Goal: Task Accomplishment & Management: Complete application form

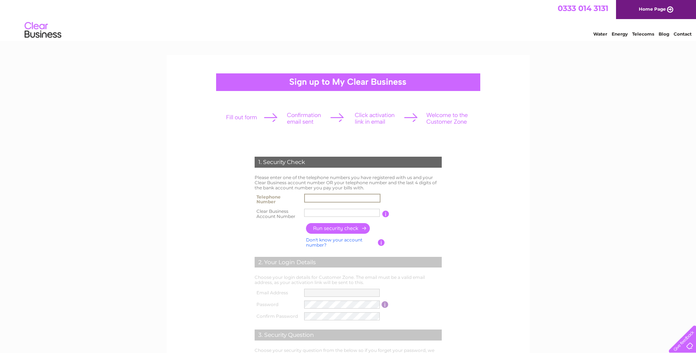
click at [322, 198] on input "text" at bounding box center [342, 198] width 76 height 9
type input "01418893221"
drag, startPoint x: 338, startPoint y: 213, endPoint x: 263, endPoint y: 211, distance: 75.2
click at [263, 211] on tr "Clear Business Account Number IAT FACIL You will find your account number on th…" at bounding box center [348, 213] width 191 height 15
type input "k1092916"
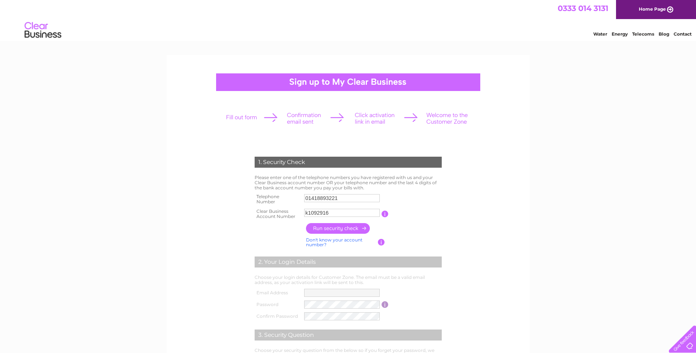
click at [322, 229] on input "button" at bounding box center [338, 228] width 65 height 11
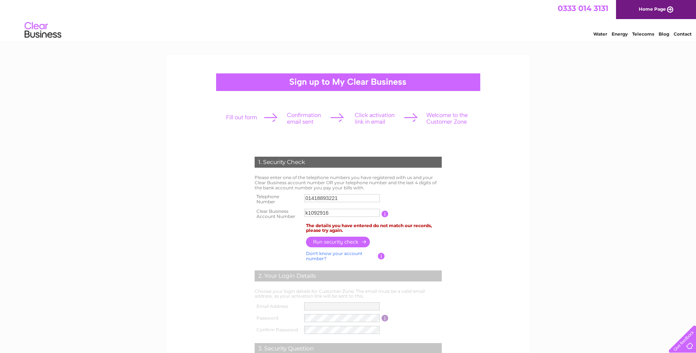
click at [354, 201] on input "01418893221" at bounding box center [342, 198] width 76 height 8
drag, startPoint x: 357, startPoint y: 197, endPoint x: 287, endPoint y: 195, distance: 70.4
click at [287, 195] on tr "Telephone Number 01418893221" at bounding box center [348, 199] width 191 height 15
click at [510, 234] on form "1. Security Check Please enter one of the telephone numbers you have registered…" at bounding box center [347, 286] width 349 height 288
drag, startPoint x: 351, startPoint y: 197, endPoint x: 299, endPoint y: 196, distance: 51.7
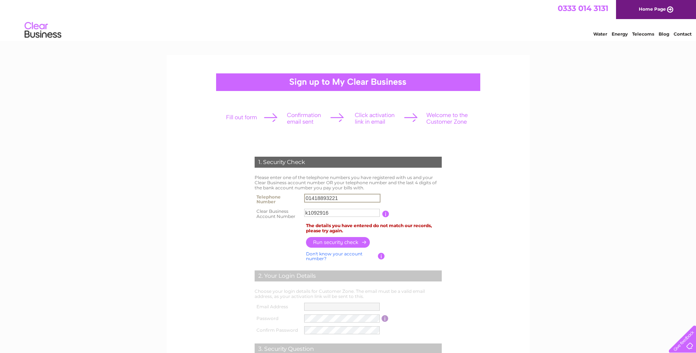
click at [299, 196] on tr "Telephone Number 01418893221" at bounding box center [348, 199] width 191 height 15
type input "07766165077"
click at [350, 243] on input "button" at bounding box center [338, 242] width 65 height 11
drag, startPoint x: 307, startPoint y: 212, endPoint x: 302, endPoint y: 212, distance: 5.5
click at [302, 212] on td "k1092916" at bounding box center [342, 213] width 80 height 15
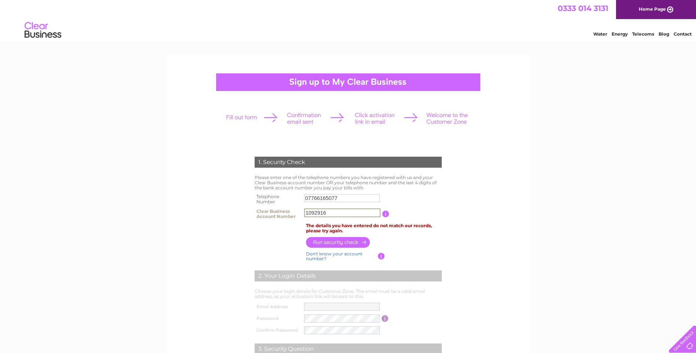
type input "1092916"
click at [355, 241] on input "button" at bounding box center [338, 242] width 65 height 11
drag, startPoint x: 347, startPoint y: 196, endPoint x: 298, endPoint y: 198, distance: 48.1
click at [298, 197] on tr "Telephone Number 07766165077" at bounding box center [348, 199] width 191 height 15
type input "01418893221"
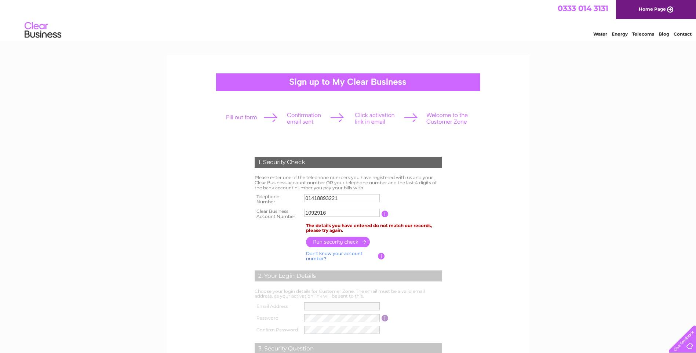
click at [340, 243] on input "button" at bounding box center [338, 242] width 65 height 11
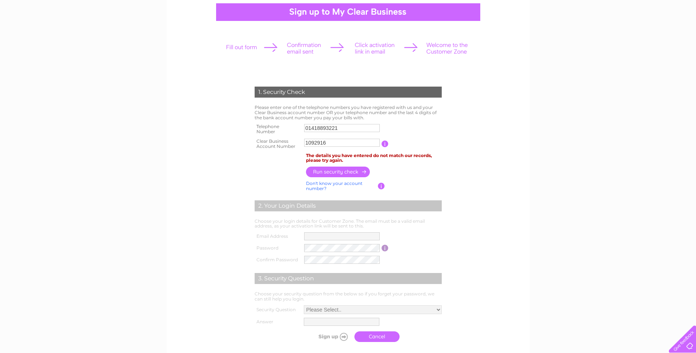
scroll to position [73, 0]
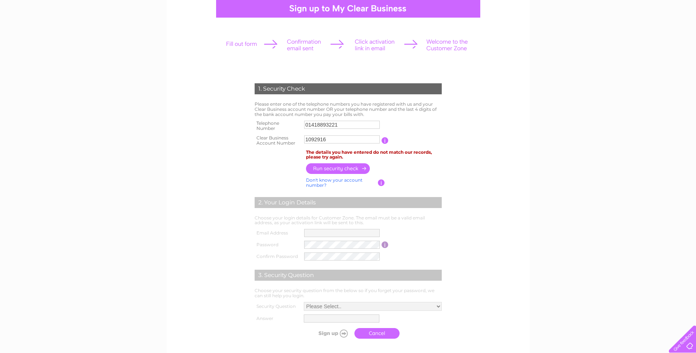
click at [343, 180] on link "Don't know your account number?" at bounding box center [334, 182] width 56 height 11
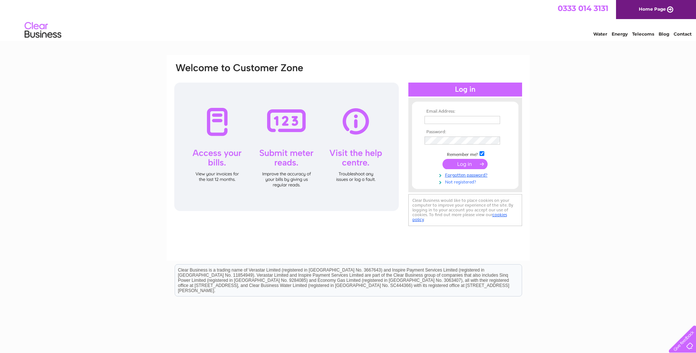
drag, startPoint x: 452, startPoint y: 180, endPoint x: 435, endPoint y: 179, distance: 16.6
click at [452, 180] on link "Not registered?" at bounding box center [465, 181] width 83 height 7
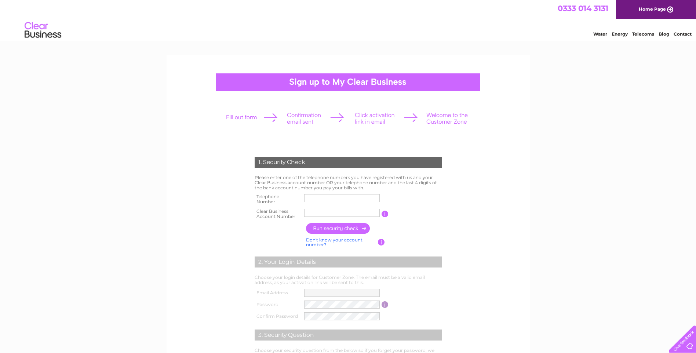
click at [335, 197] on input "text" at bounding box center [342, 198] width 76 height 8
type input "01418893221"
type input "IAT FACIL"
drag, startPoint x: 337, startPoint y: 214, endPoint x: 277, endPoint y: 206, distance: 60.4
click at [277, 206] on tbody "Telephone Number 01418893221 Clear Business Account Number IAT FACIL You will f…" at bounding box center [348, 206] width 191 height 29
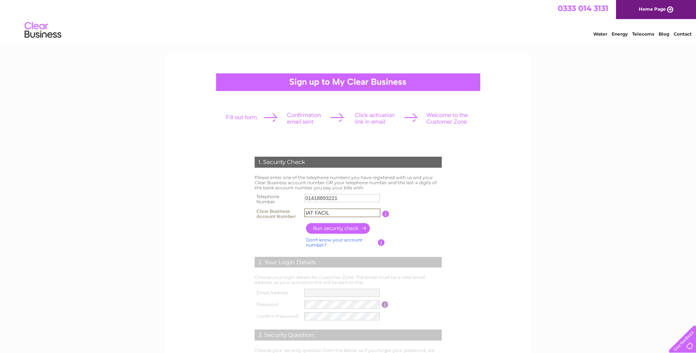
click at [312, 241] on link "Don't know your account number?" at bounding box center [334, 242] width 56 height 11
click at [308, 212] on input "text" at bounding box center [309, 213] width 10 height 8
type input "4"
type input "7"
type input "3"
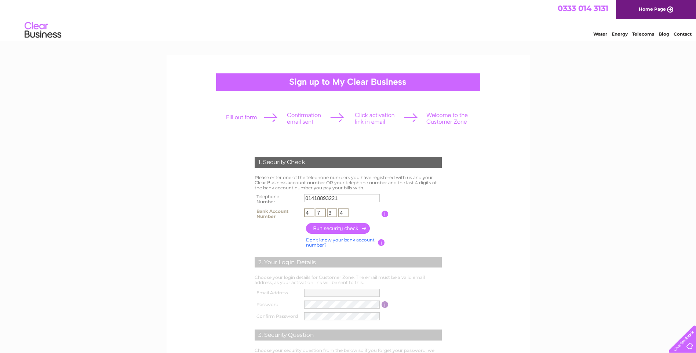
type input "4"
click at [353, 224] on input "button" at bounding box center [338, 228] width 65 height 11
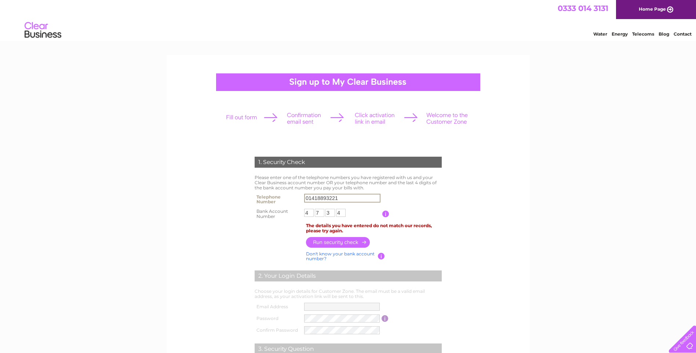
drag, startPoint x: 345, startPoint y: 196, endPoint x: 207, endPoint y: 196, distance: 137.9
click at [207, 196] on form "1. Security Check Please enter one of the telephone numbers you have registered…" at bounding box center [347, 286] width 349 height 288
click at [330, 241] on input "button" at bounding box center [338, 242] width 65 height 11
drag, startPoint x: 346, startPoint y: 199, endPoint x: 188, endPoint y: 177, distance: 159.6
click at [188, 179] on form "1. Security Check Please enter one of the telephone numbers you have registered…" at bounding box center [347, 286] width 349 height 288
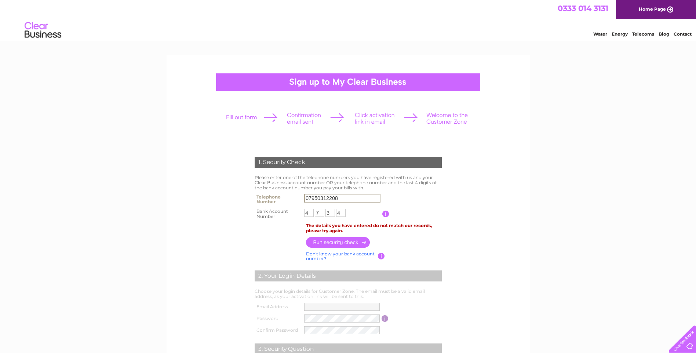
type input "07950312208"
click at [342, 242] on input "button" at bounding box center [338, 242] width 65 height 11
